Goal: Navigation & Orientation: Find specific page/section

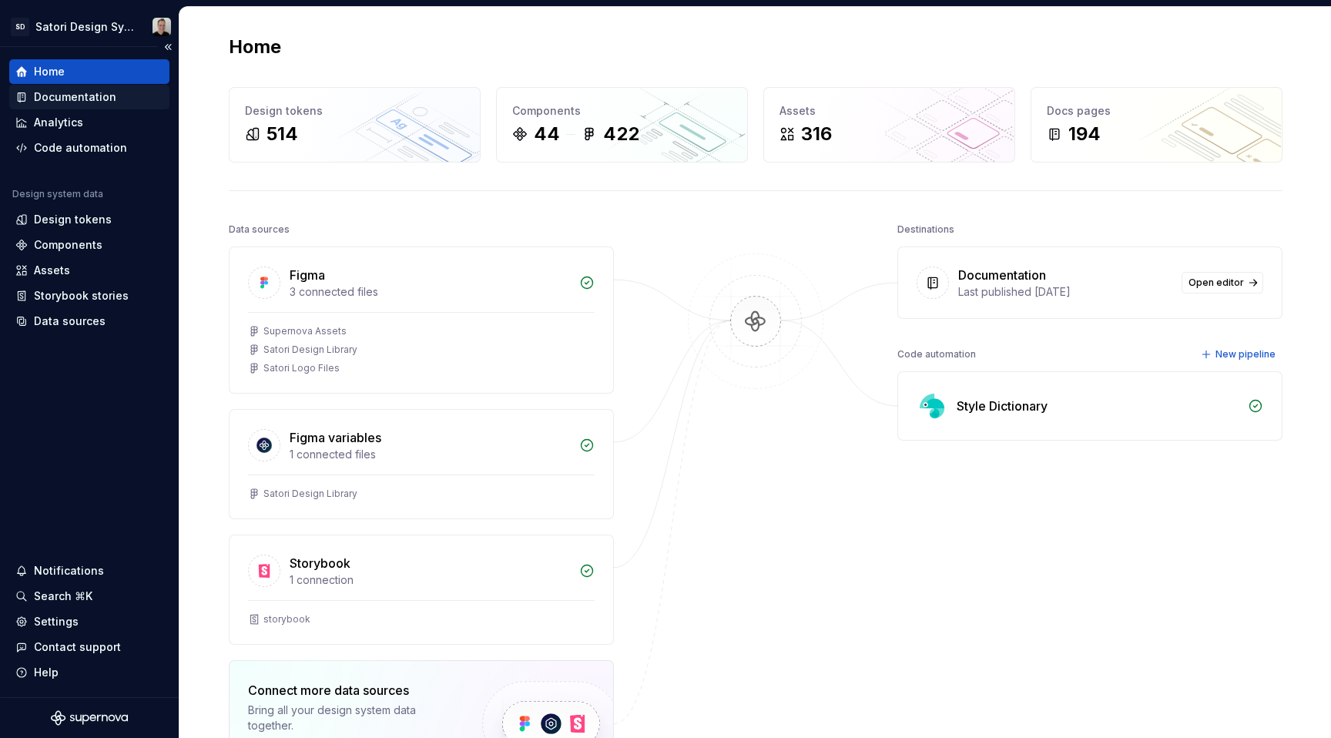
click at [82, 102] on div "Documentation" at bounding box center [75, 96] width 82 height 15
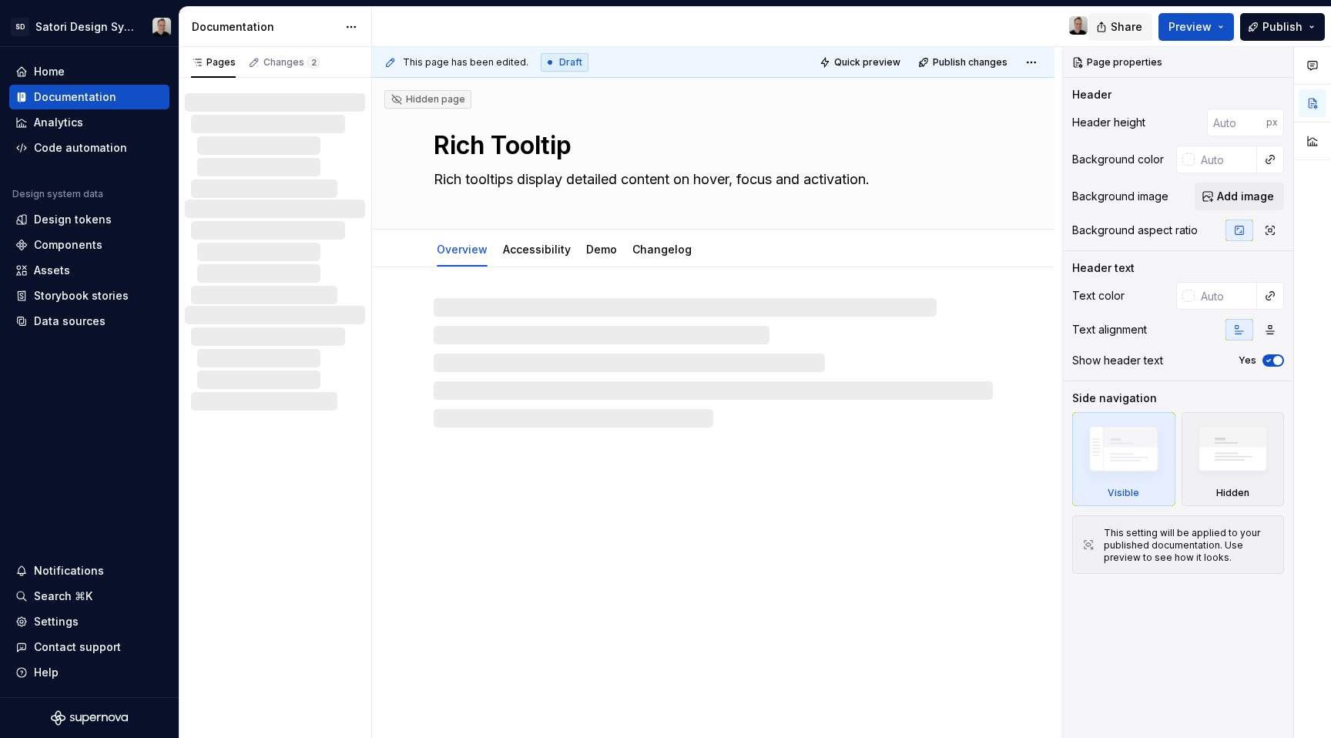
click at [1124, 30] on span "Share" at bounding box center [1127, 26] width 32 height 15
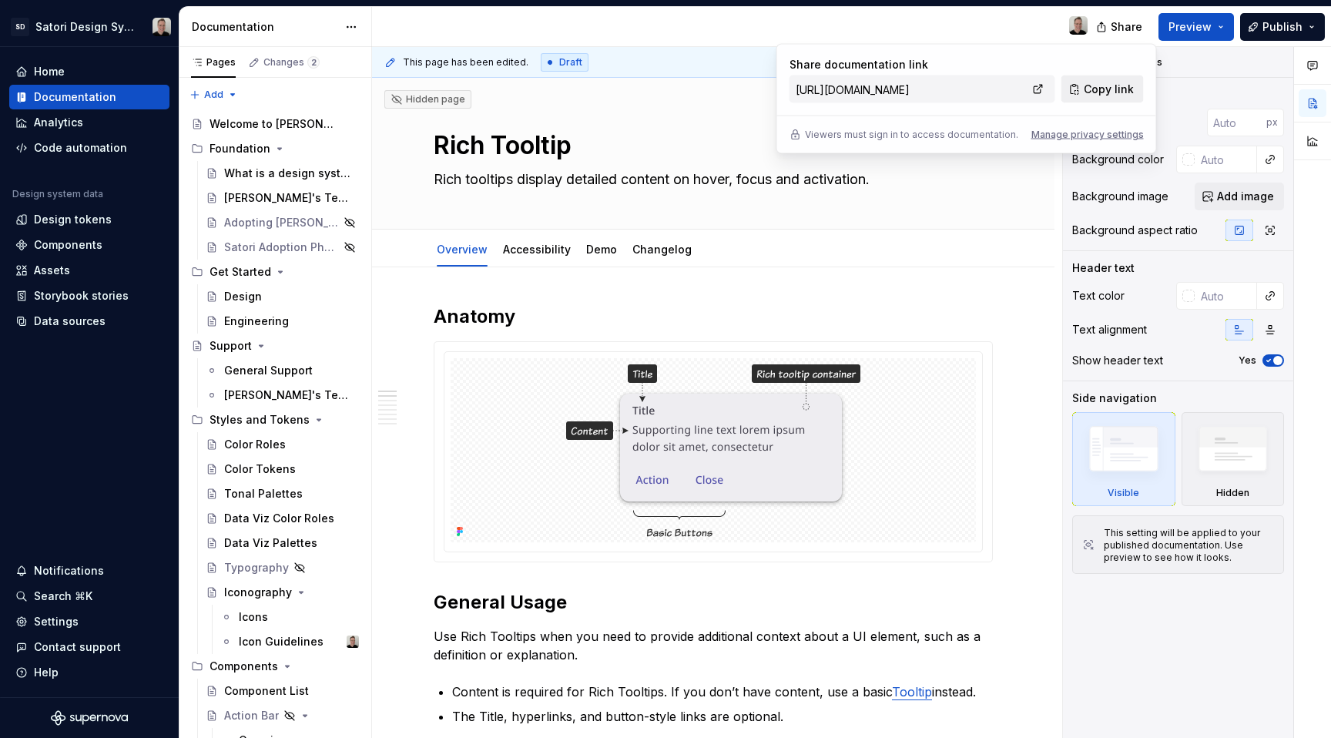
click at [1104, 95] on span "Copy link" at bounding box center [1109, 89] width 50 height 15
click at [1121, 23] on span "Share" at bounding box center [1127, 26] width 32 height 15
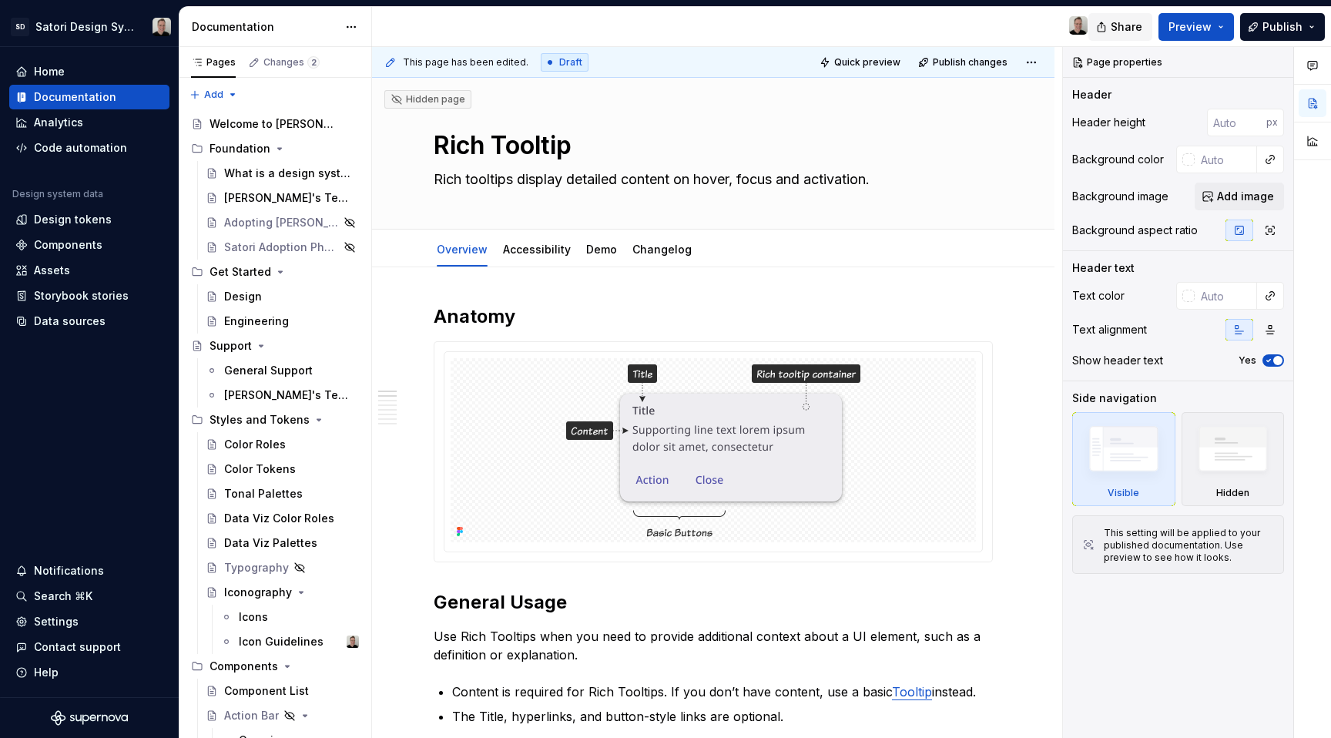
click at [1119, 23] on span "Share" at bounding box center [1127, 26] width 32 height 15
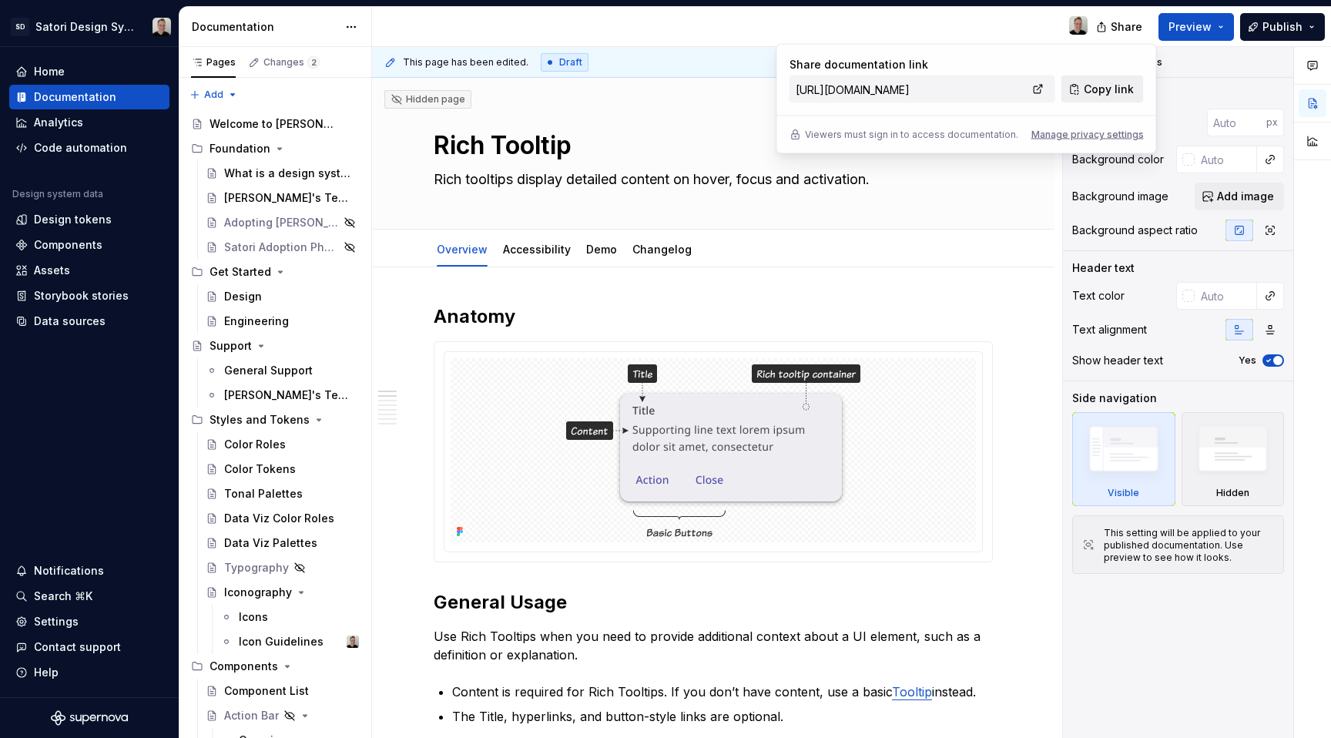
click at [1098, 89] on span "Copy link" at bounding box center [1109, 89] width 50 height 15
click at [998, 94] on input "[URL][DOMAIN_NAME]" at bounding box center [909, 89] width 238 height 28
click at [1101, 92] on span "Copy link" at bounding box center [1109, 89] width 50 height 15
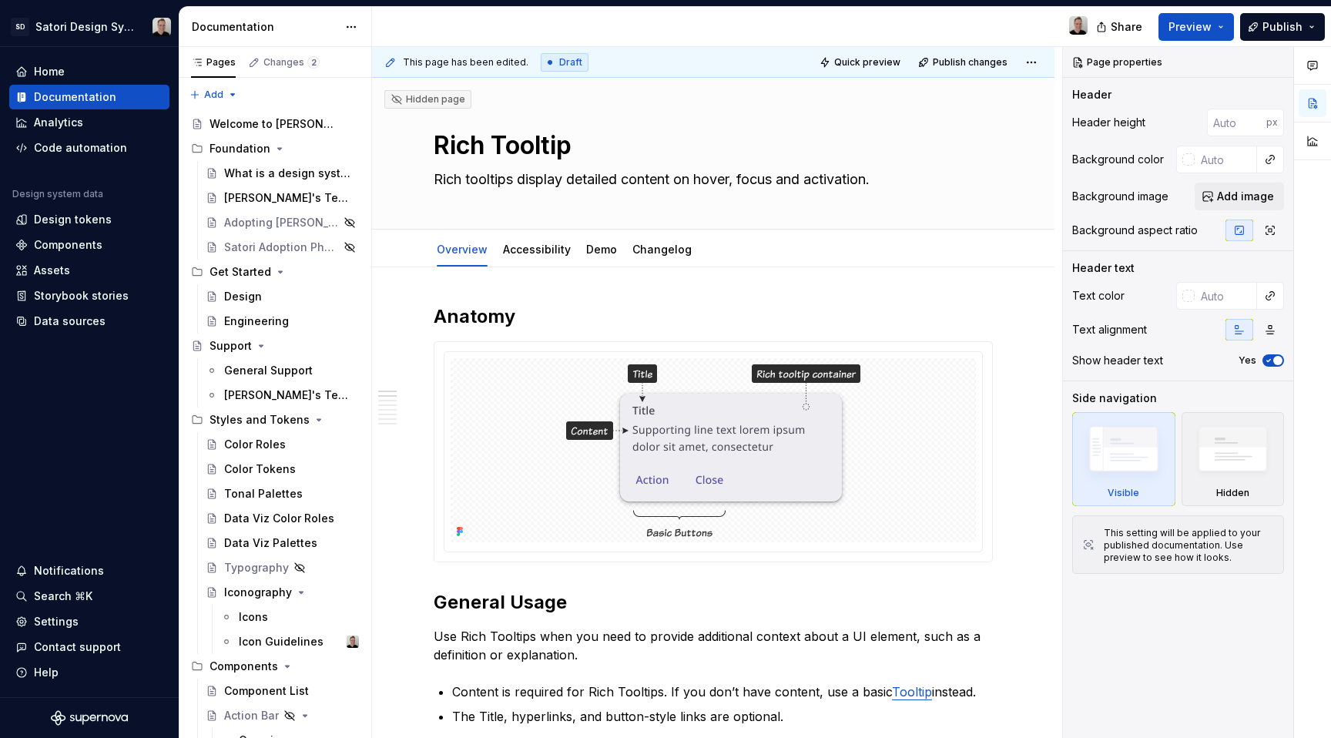
click at [912, 26] on div at bounding box center [736, 27] width 728 height 40
click at [1128, 25] on span "Share" at bounding box center [1127, 26] width 32 height 15
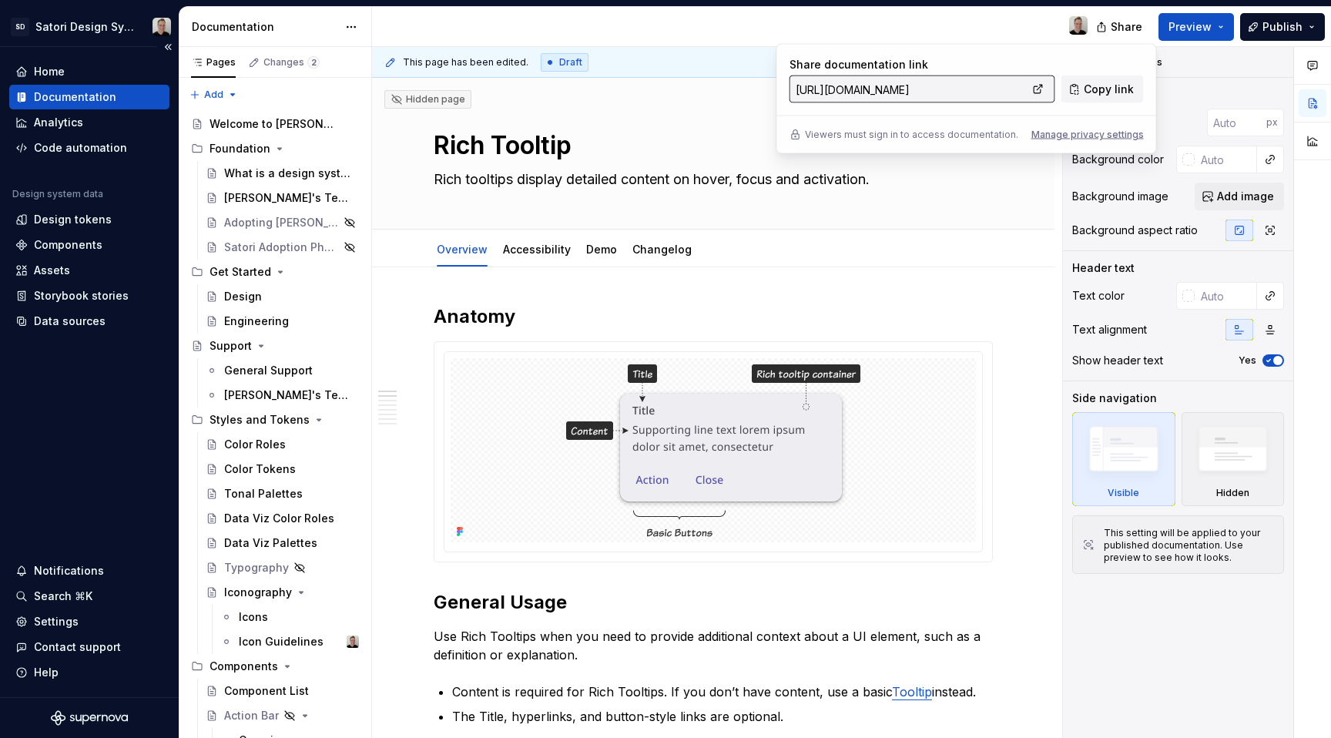
click at [107, 415] on div "Home Documentation Analytics Code automation Design system data Design tokens C…" at bounding box center [89, 372] width 179 height 650
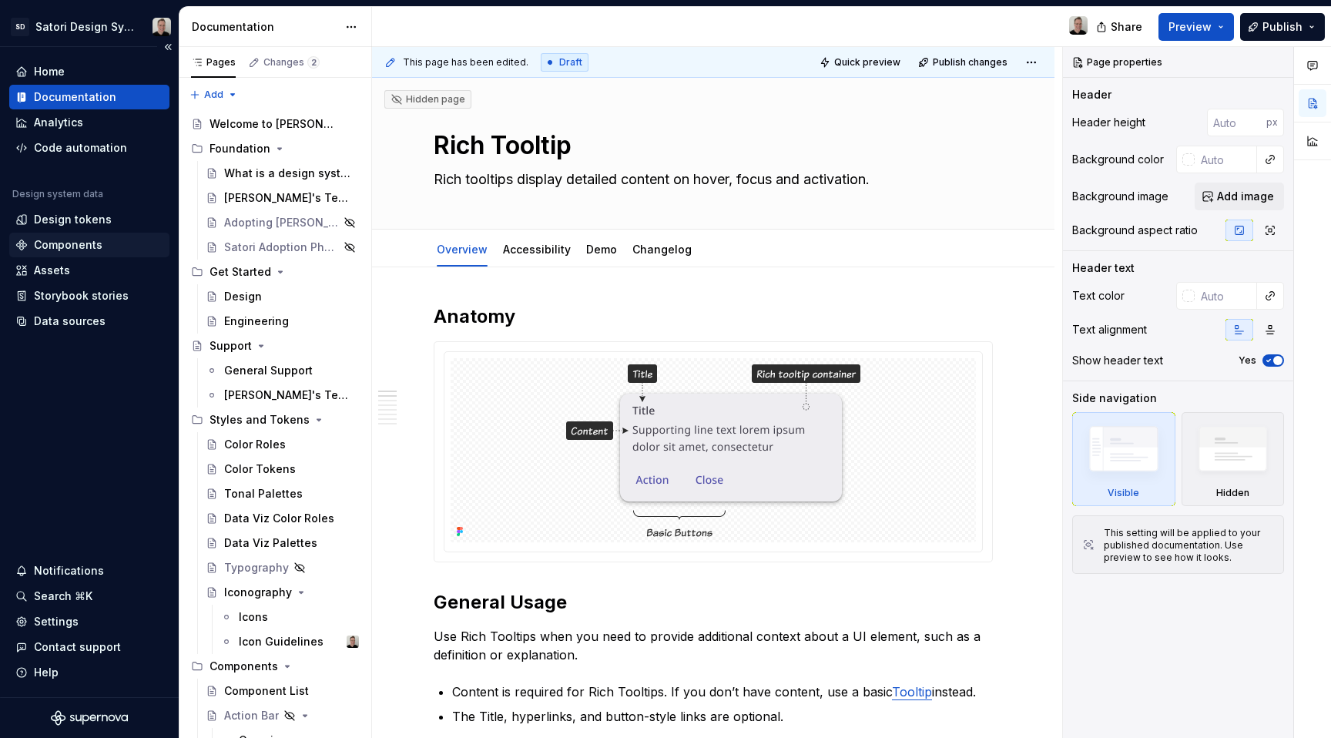
click at [56, 247] on div "Components" at bounding box center [68, 244] width 69 height 15
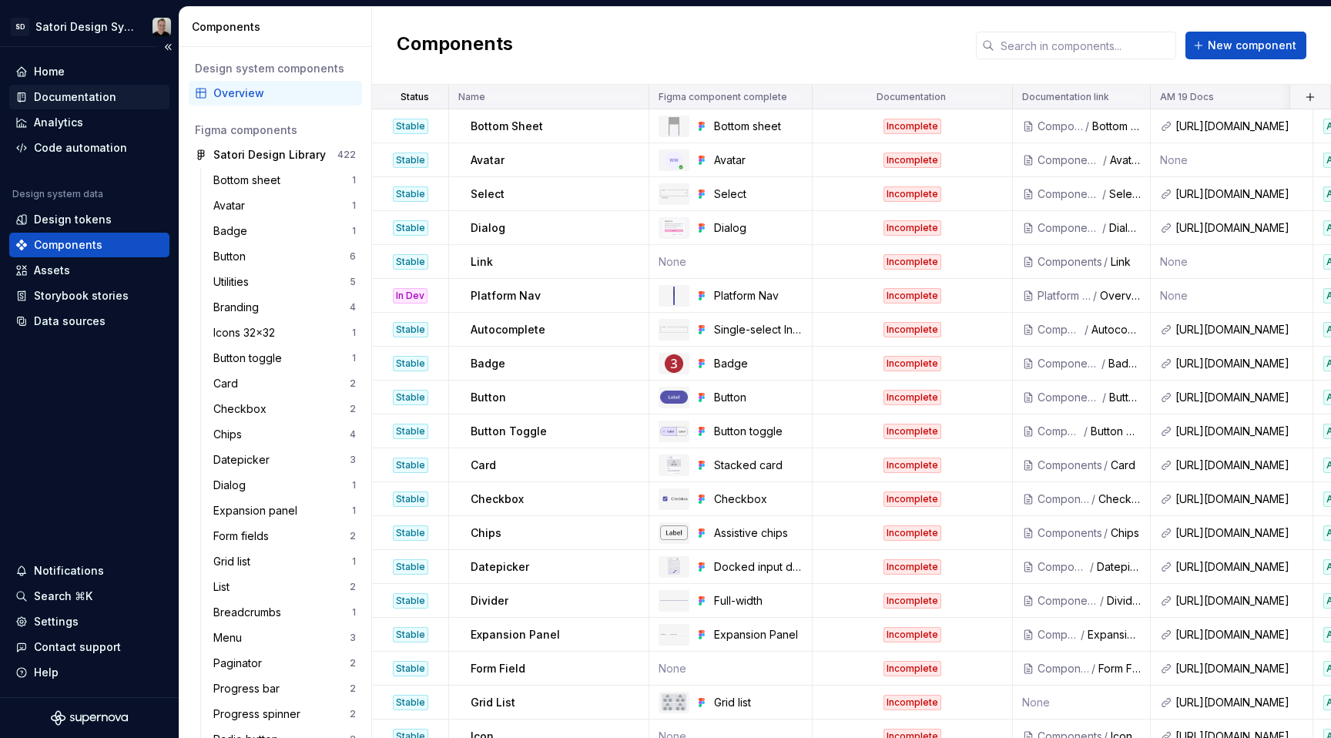
click at [53, 94] on div "Documentation" at bounding box center [75, 96] width 82 height 15
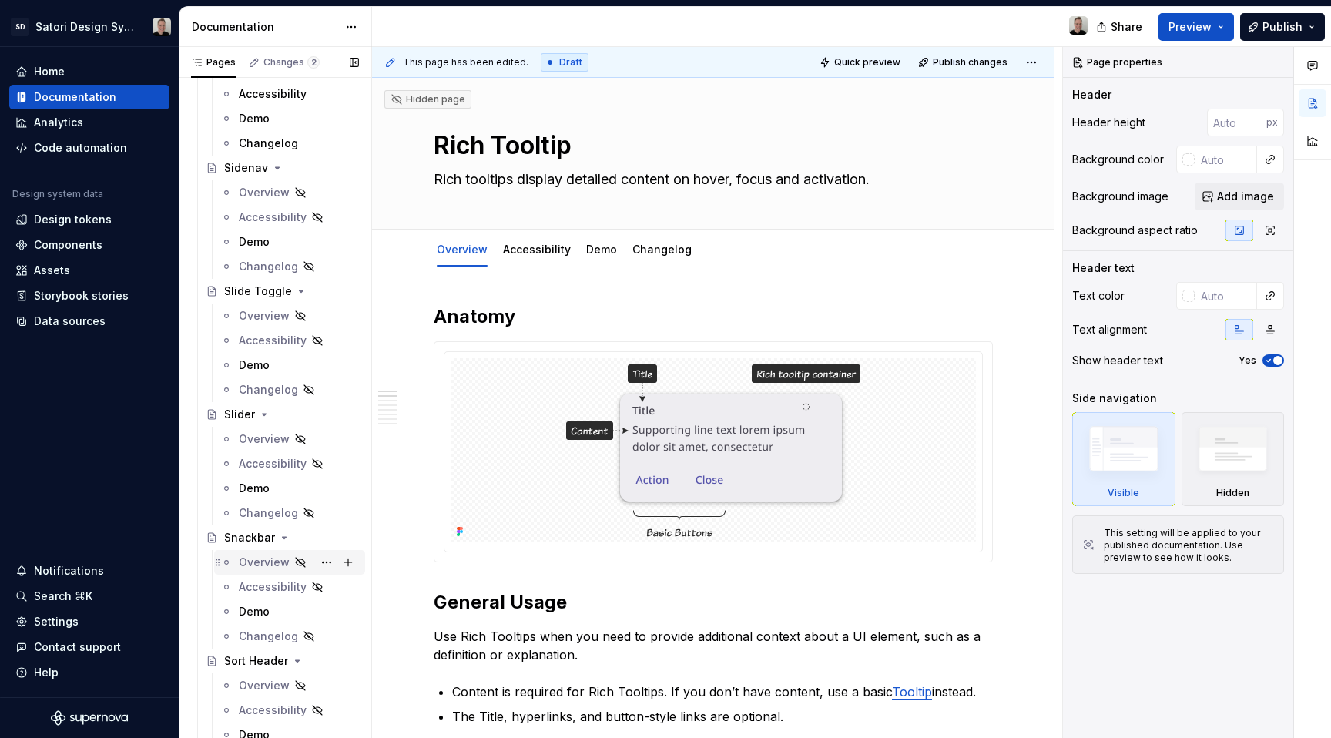
scroll to position [4028, 0]
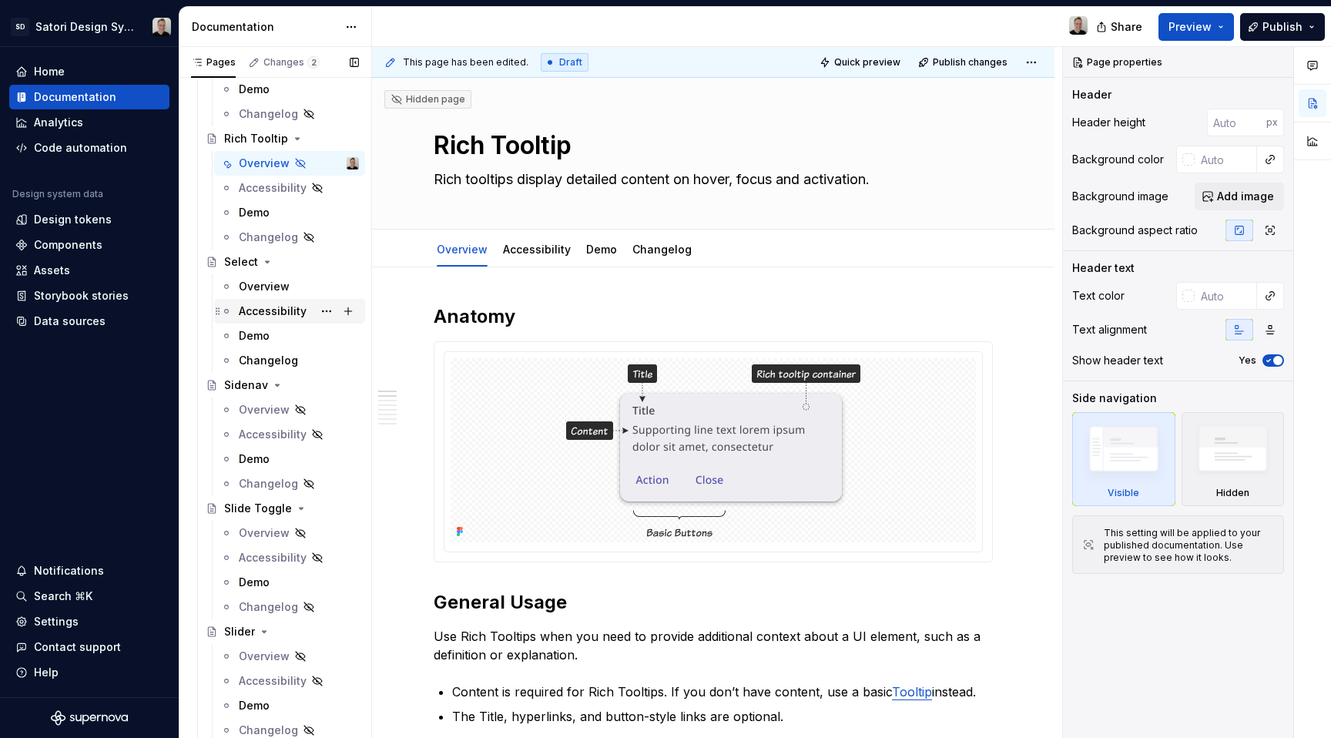
click at [276, 288] on div "Overview" at bounding box center [264, 286] width 51 height 15
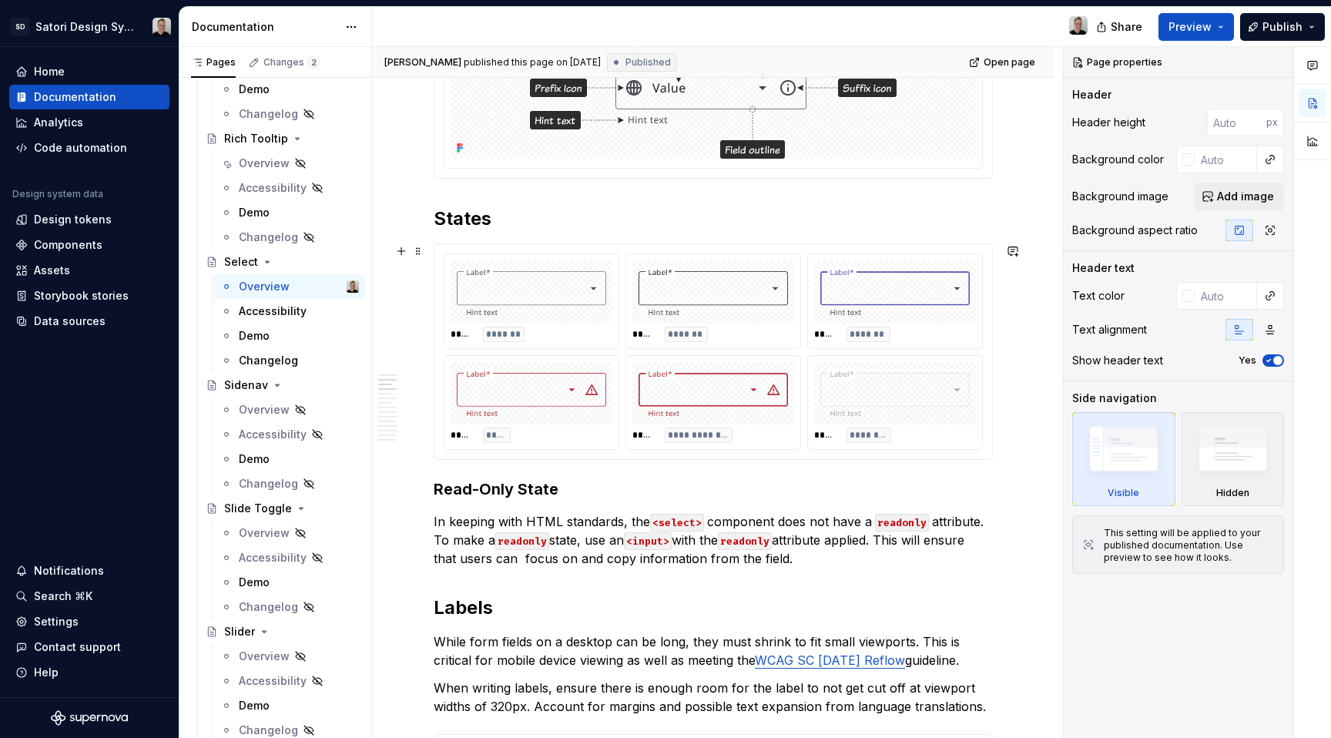
scroll to position [498, 0]
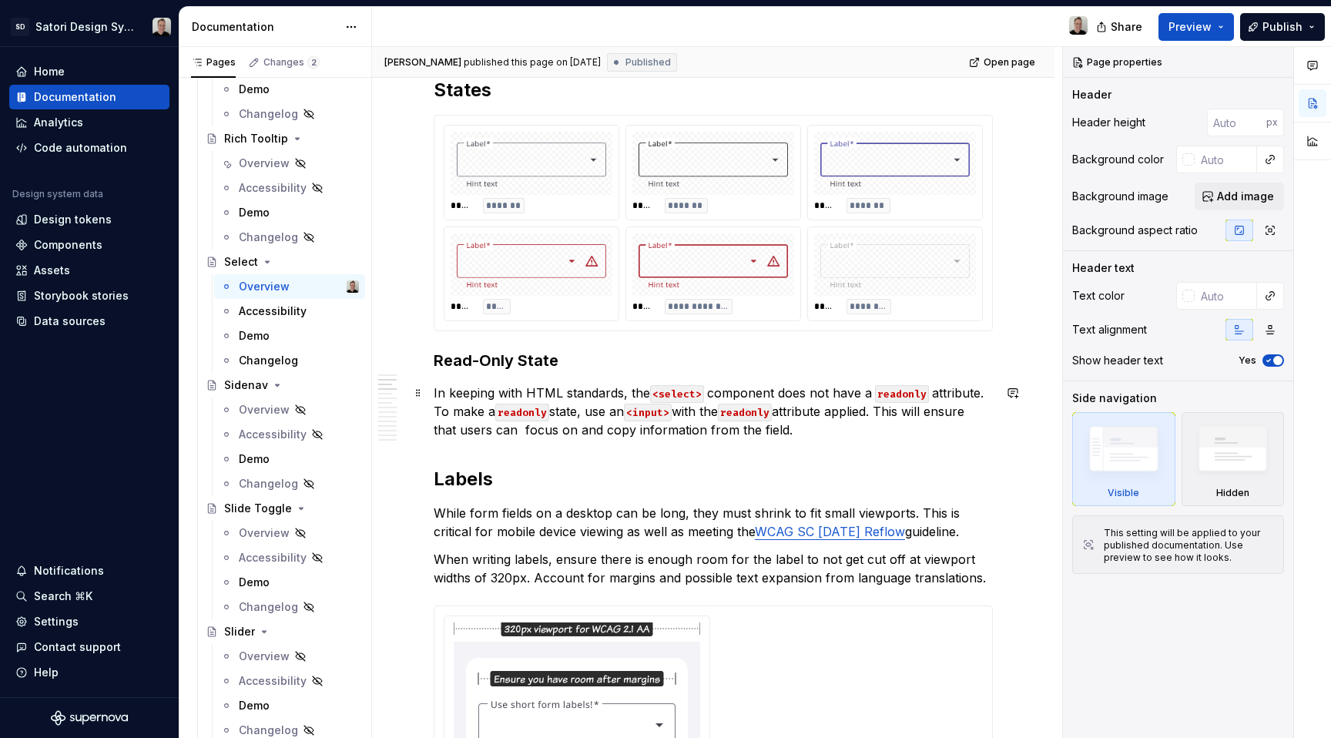
click at [857, 434] on p "In keeping with HTML standards, the <select> component does not have a readonly…" at bounding box center [713, 411] width 559 height 55
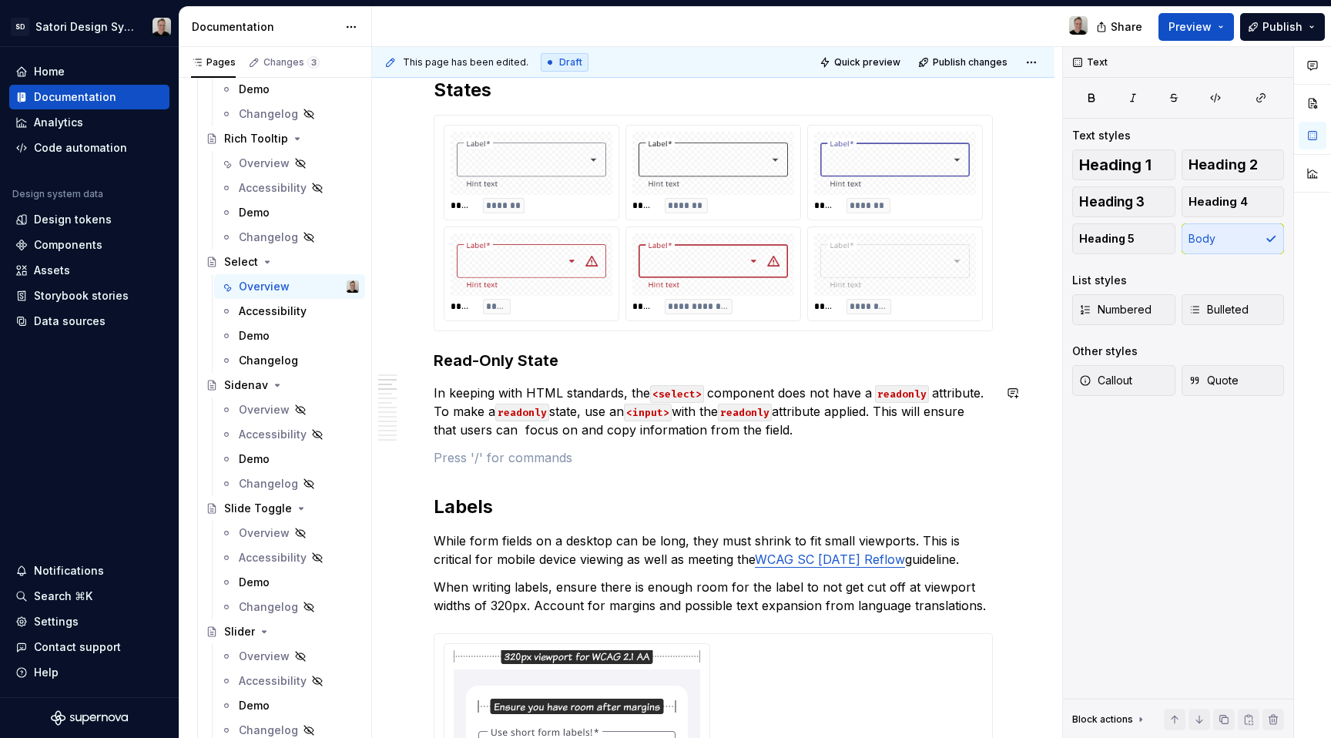
type textarea "*"
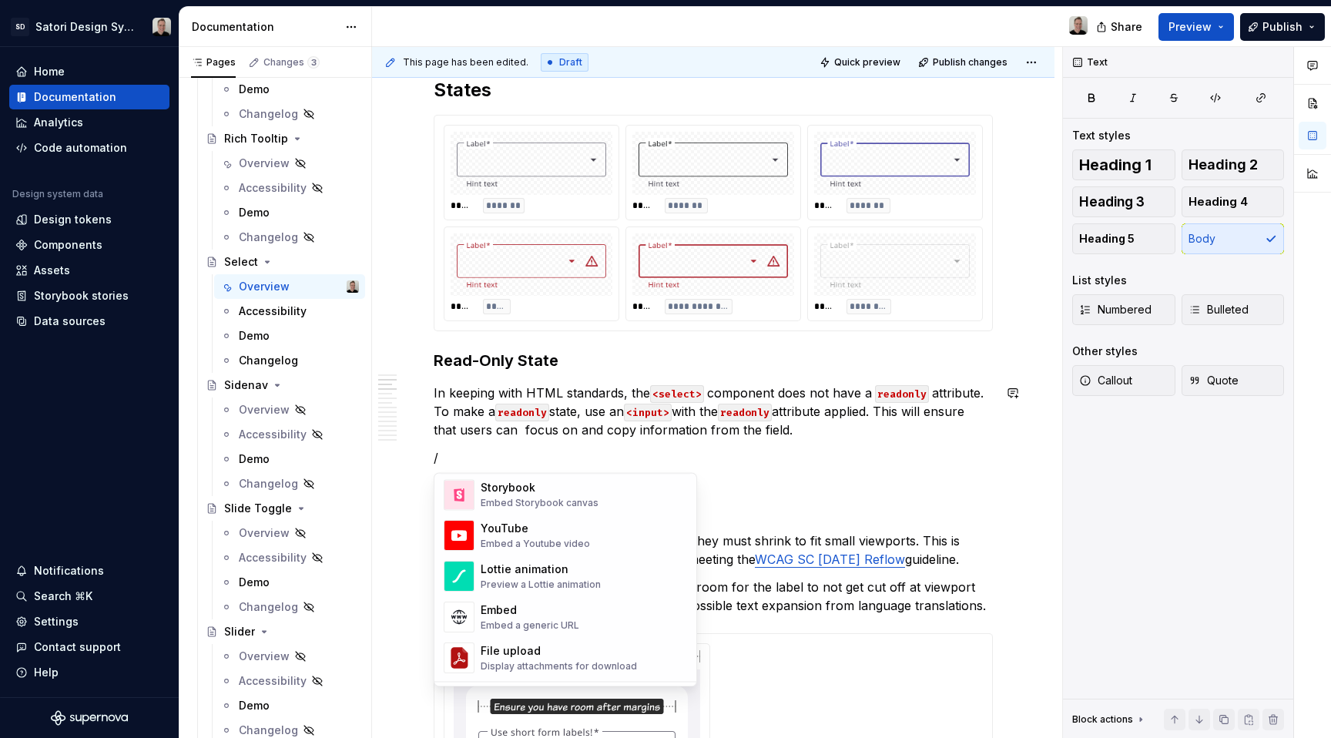
scroll to position [796, 0]
click at [485, 450] on p "/" at bounding box center [713, 457] width 559 height 18
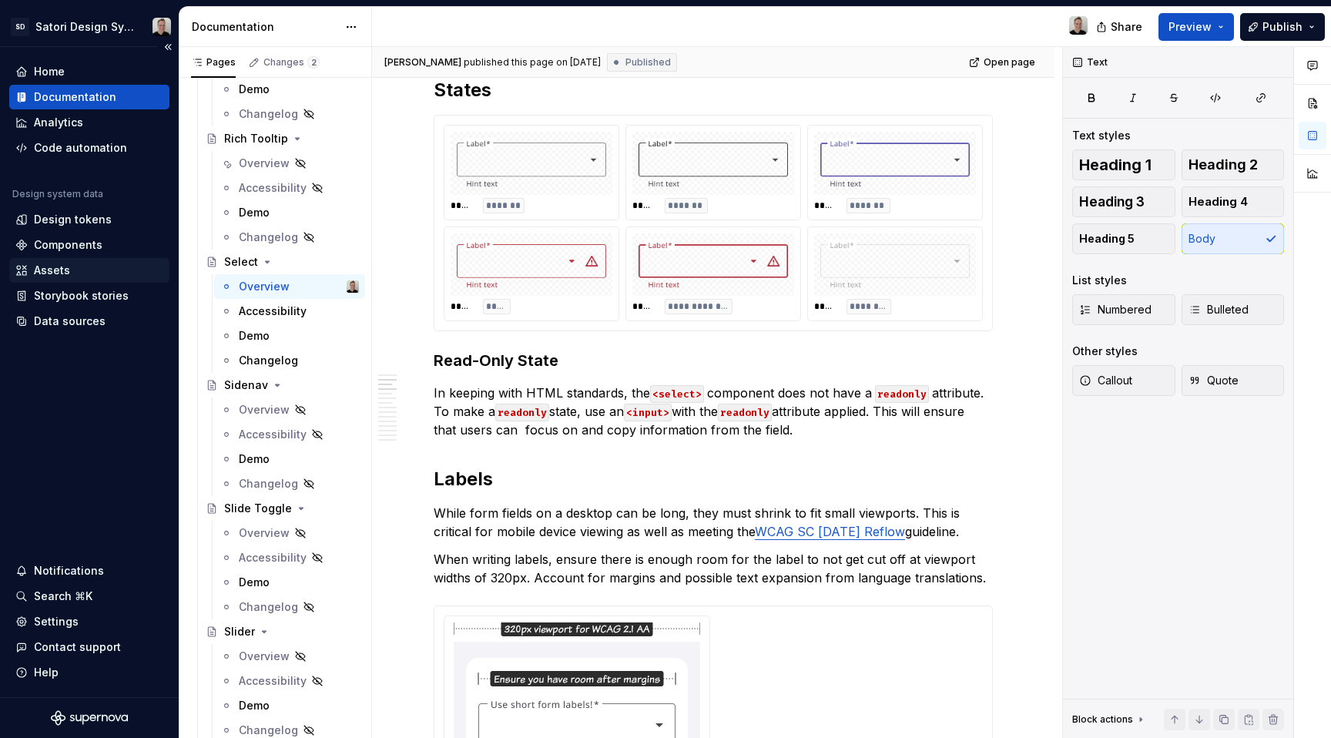
click at [81, 273] on div "Assets" at bounding box center [89, 270] width 148 height 15
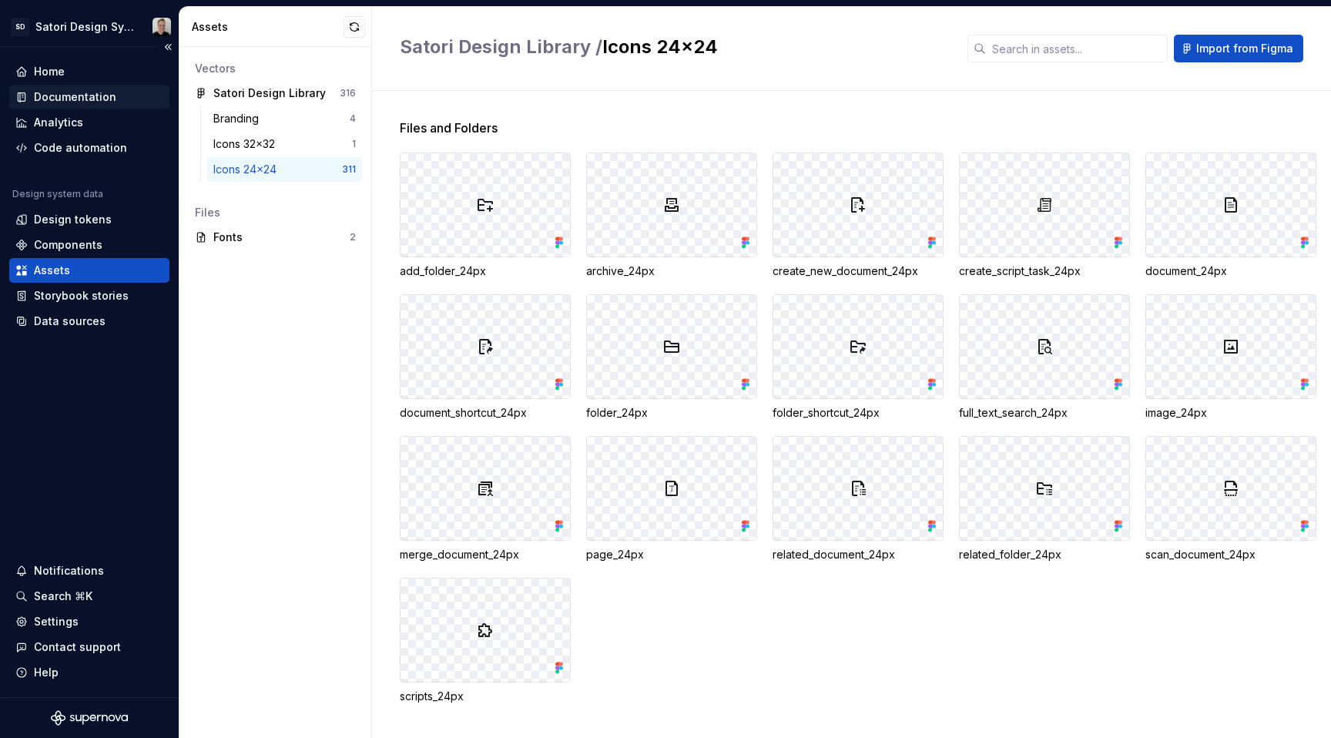
click at [114, 97] on div "Documentation" at bounding box center [89, 96] width 148 height 15
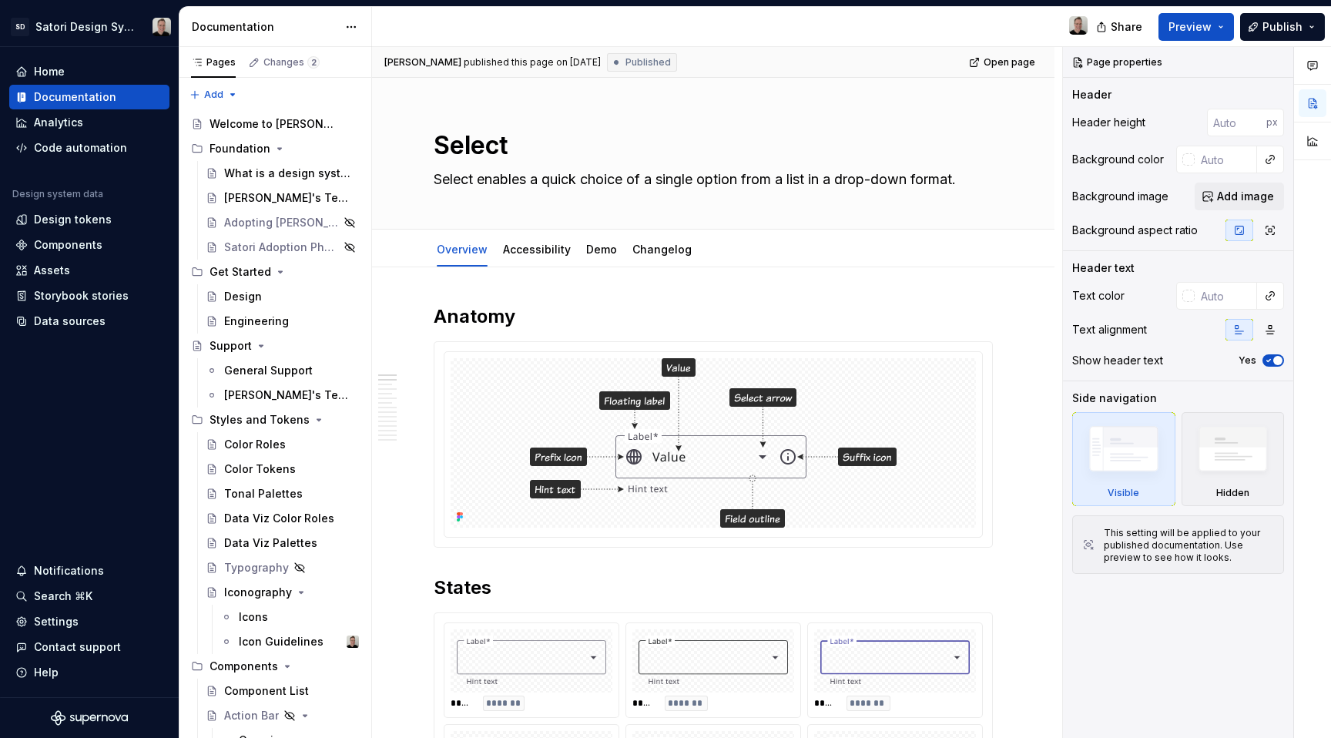
type textarea "*"
click at [96, 622] on div "Settings" at bounding box center [89, 621] width 148 height 15
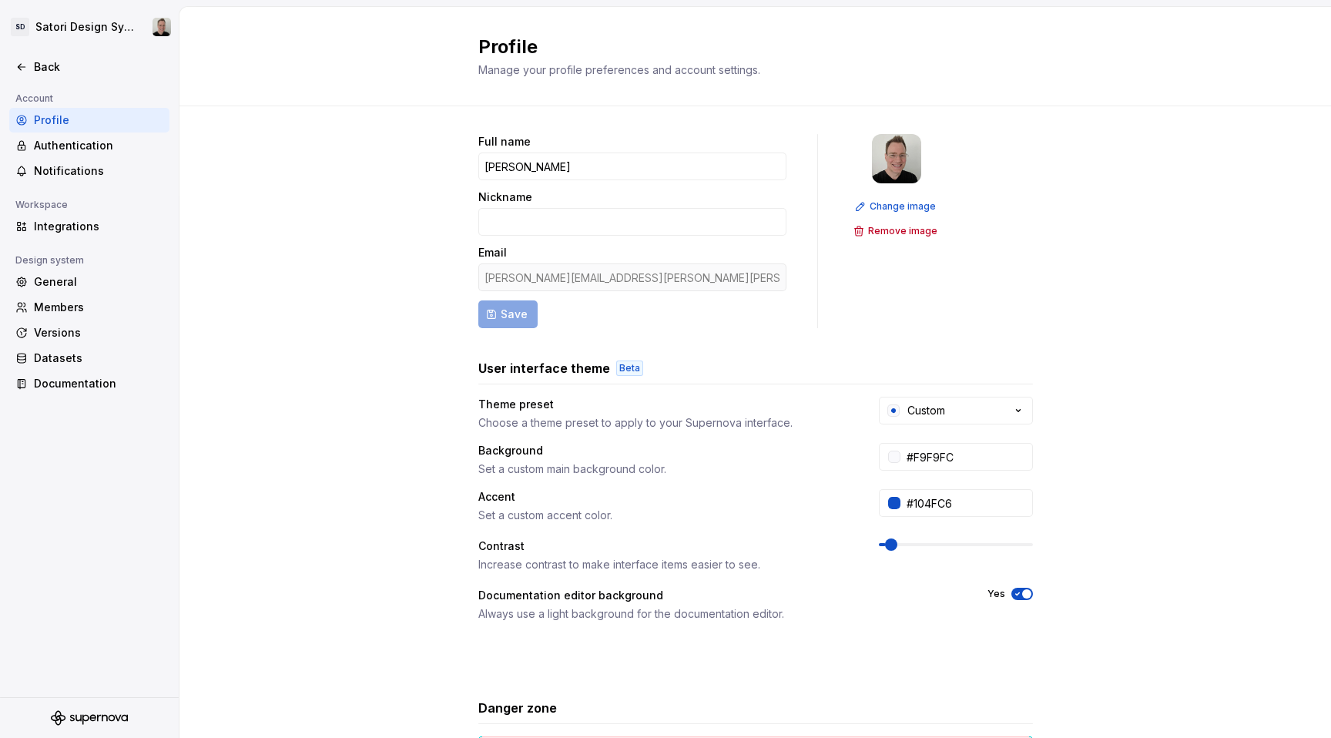
click at [392, 326] on div "Full name [PERSON_NAME] Nickname Email [PERSON_NAME][EMAIL_ADDRESS][PERSON_NAME…" at bounding box center [755, 494] width 1152 height 776
click at [65, 304] on div "Members" at bounding box center [98, 307] width 129 height 15
